Goal: Find contact information: Find contact information

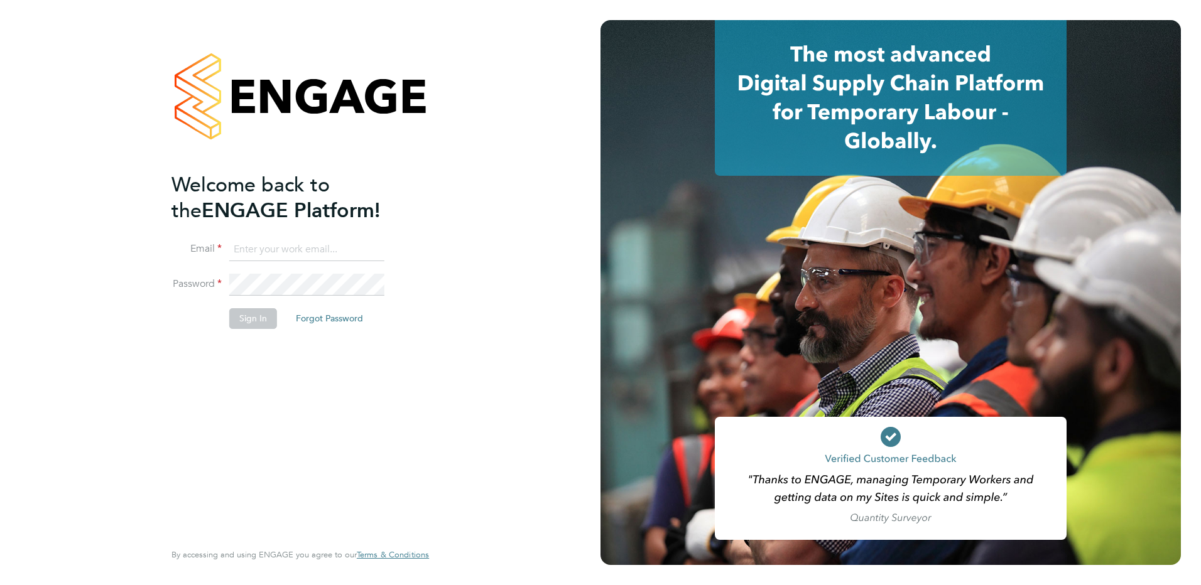
type input "admin@crestplus.com"
click at [264, 327] on button "Sign In" at bounding box center [253, 318] width 48 height 20
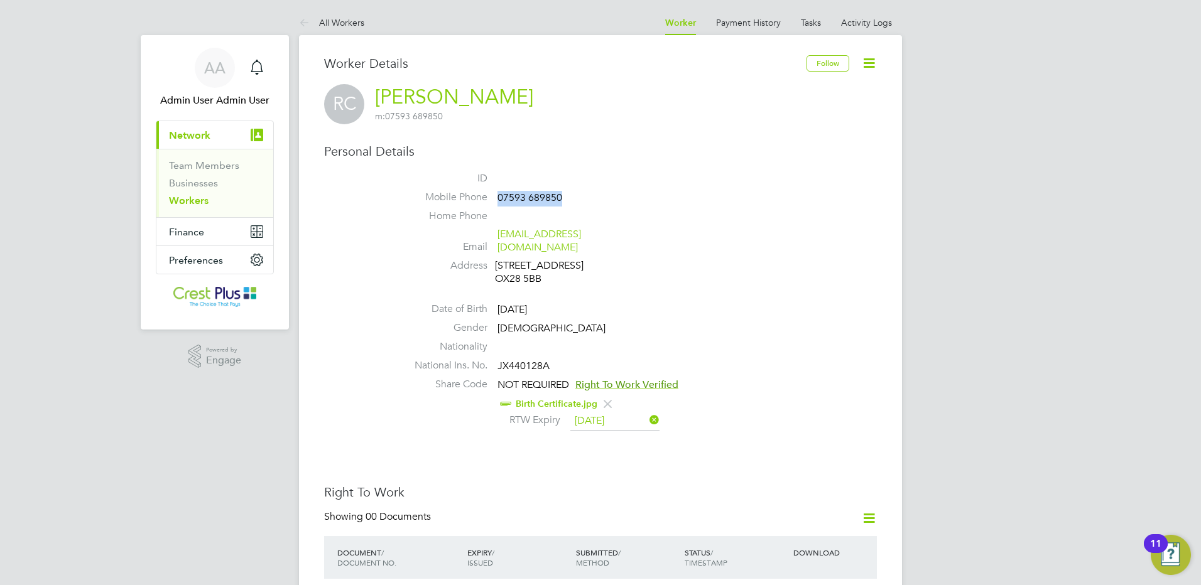
drag, startPoint x: 561, startPoint y: 200, endPoint x: 497, endPoint y: 197, distance: 64.1
click at [497, 197] on li "Mobile Phone 07593 689850" at bounding box center [637, 200] width 477 height 19
copy span "07593 689850"
drag, startPoint x: 553, startPoint y: 193, endPoint x: 492, endPoint y: 195, distance: 61.5
click at [492, 195] on li "Mobile Phone [PHONE_NUMBER]" at bounding box center [637, 200] width 477 height 19
